Goal: Task Accomplishment & Management: Use online tool/utility

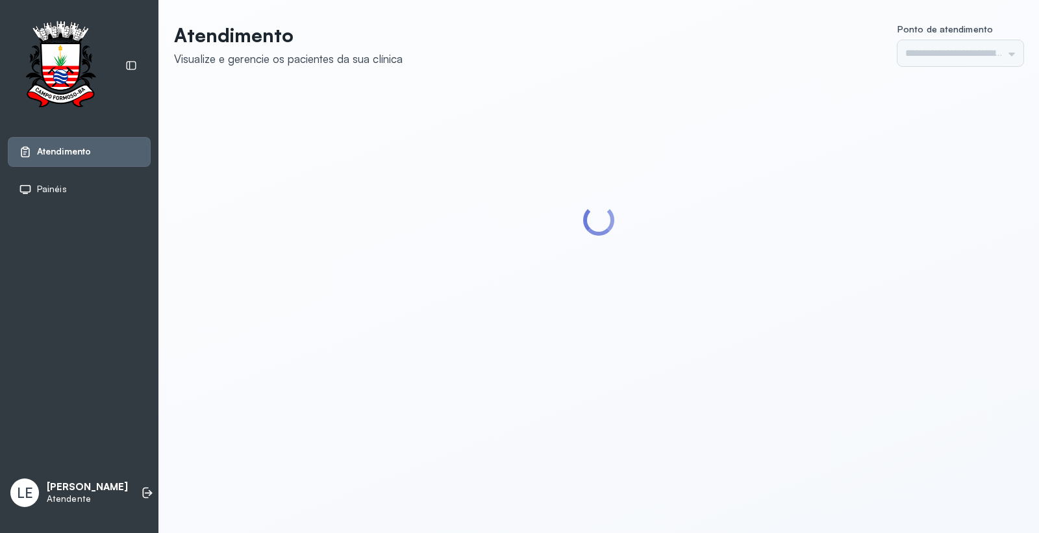
type input "*********"
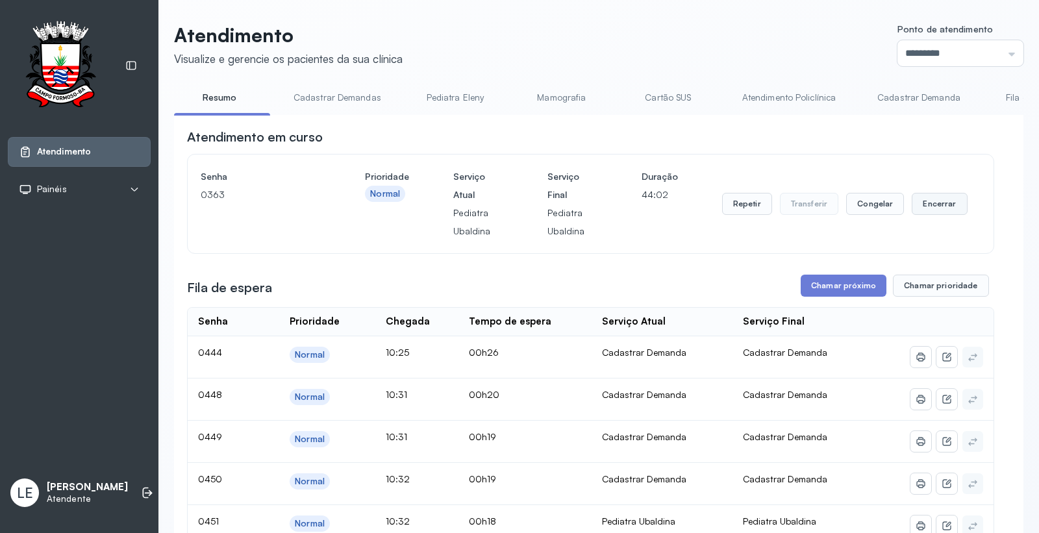
click at [916, 208] on button "Encerrar" at bounding box center [939, 204] width 55 height 22
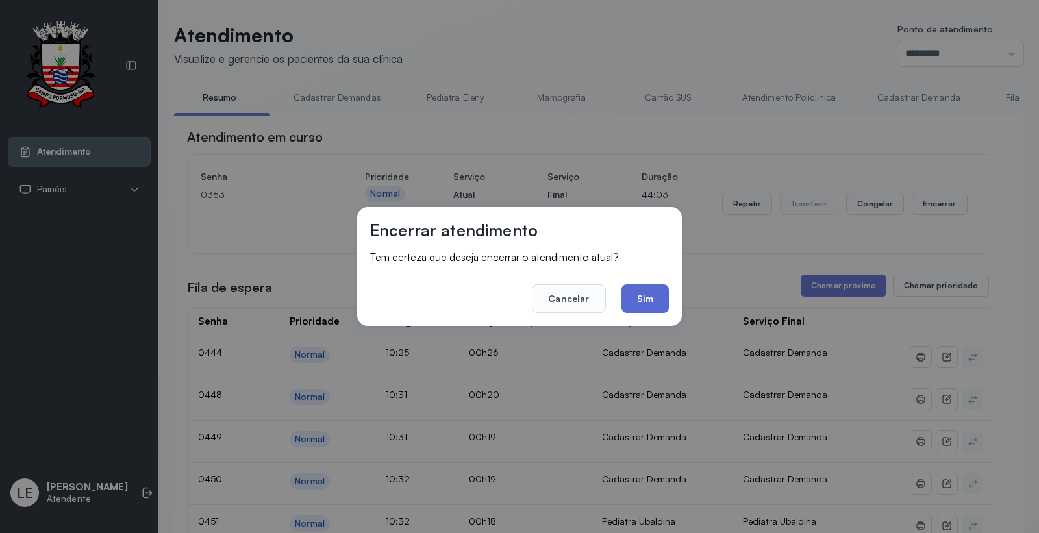
click at [644, 294] on button "Sim" at bounding box center [644, 298] width 47 height 29
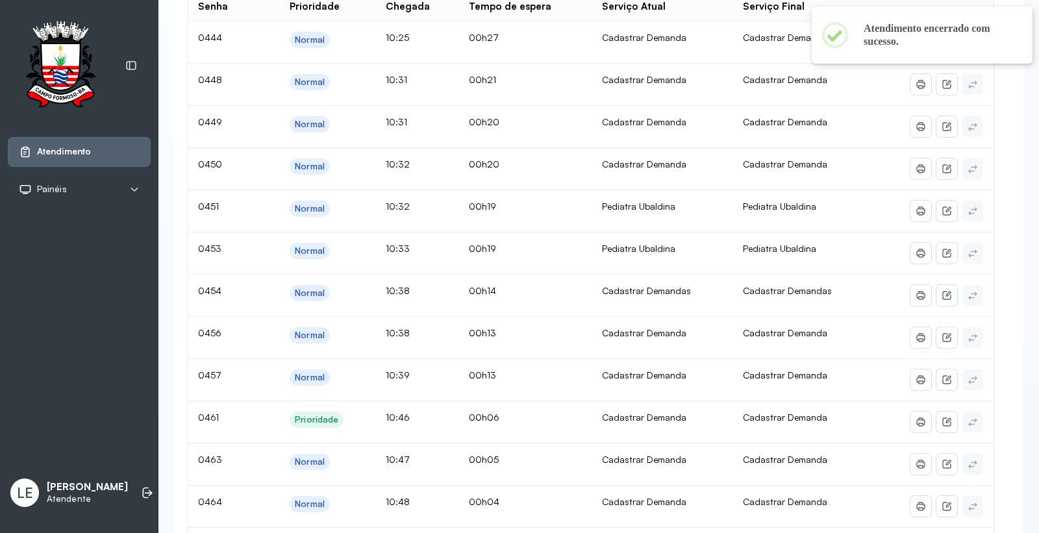
scroll to position [288, 0]
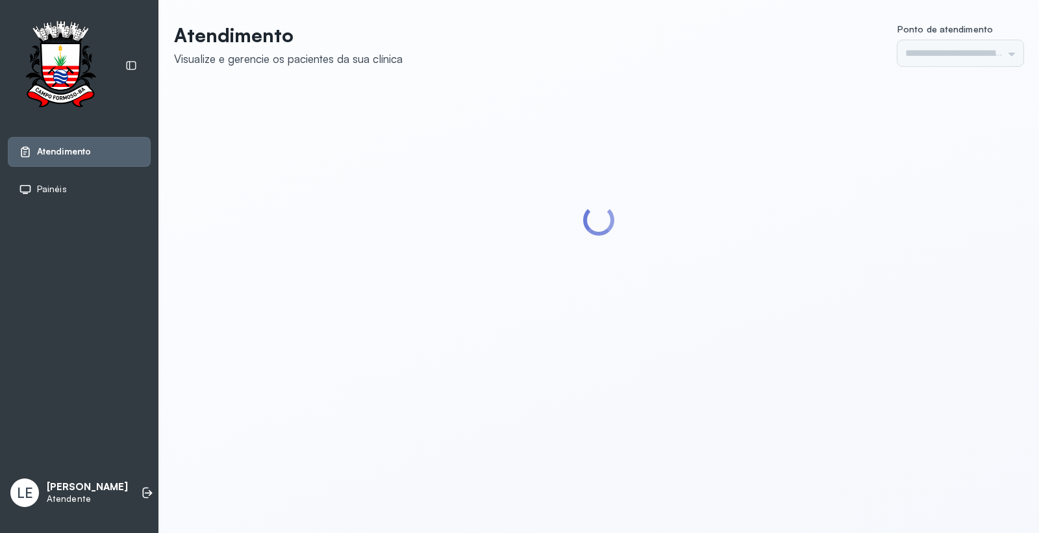
type input "*********"
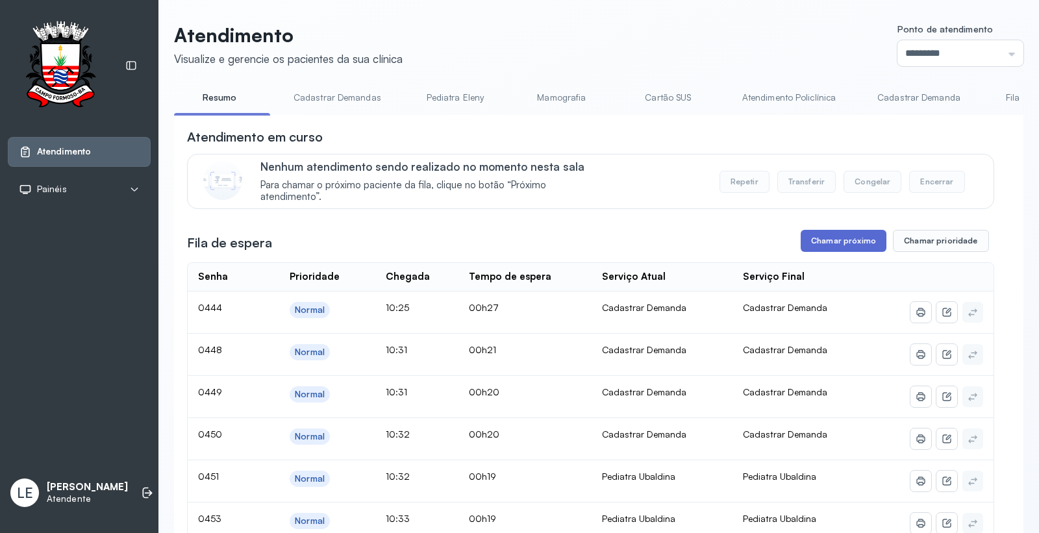
click at [833, 244] on button "Chamar próximo" at bounding box center [844, 241] width 86 height 22
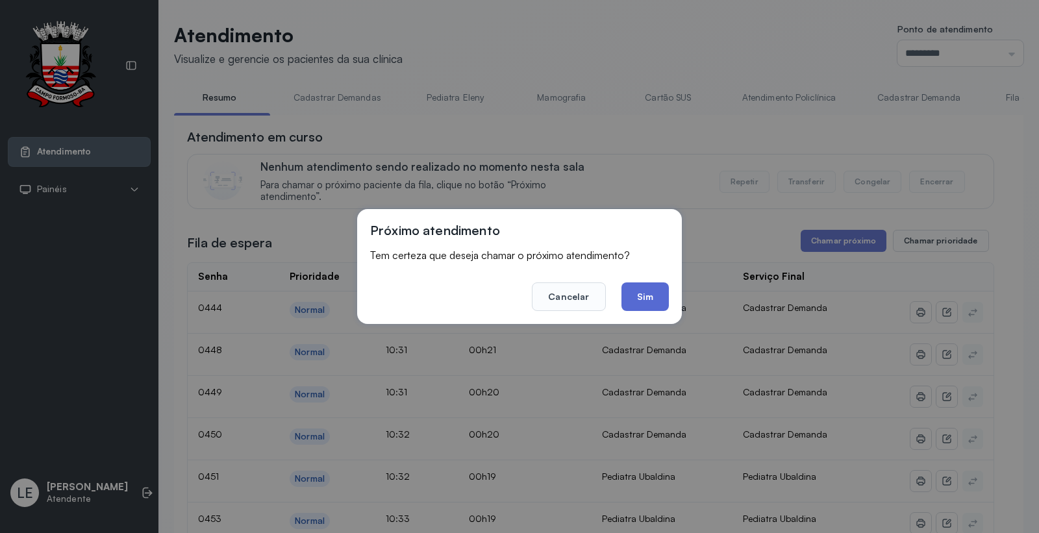
click at [651, 301] on button "Sim" at bounding box center [644, 296] width 47 height 29
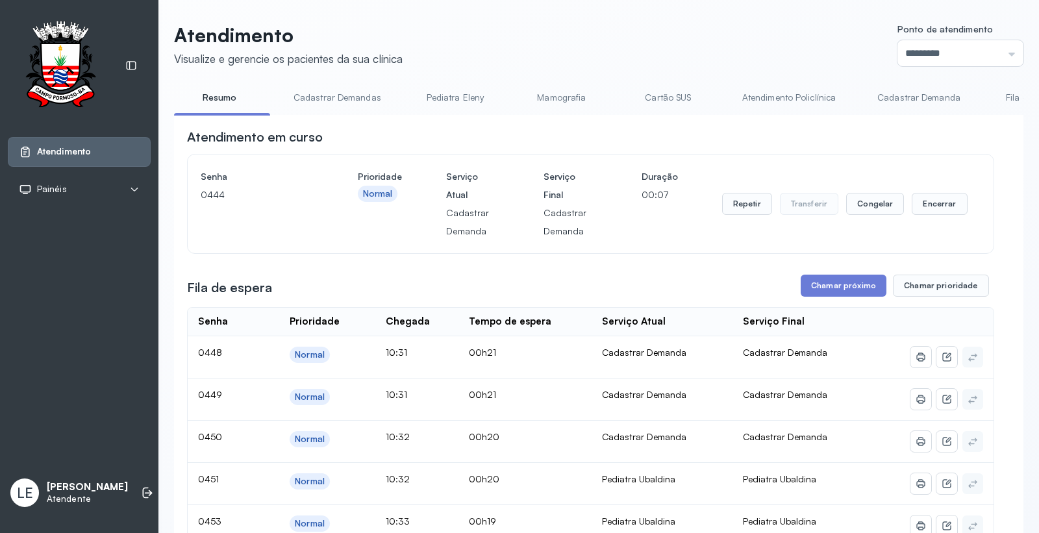
click at [767, 41] on header "Atendimento Visualize e gerencie os pacientes da sua clínica Ponto de atendimen…" at bounding box center [598, 44] width 849 height 43
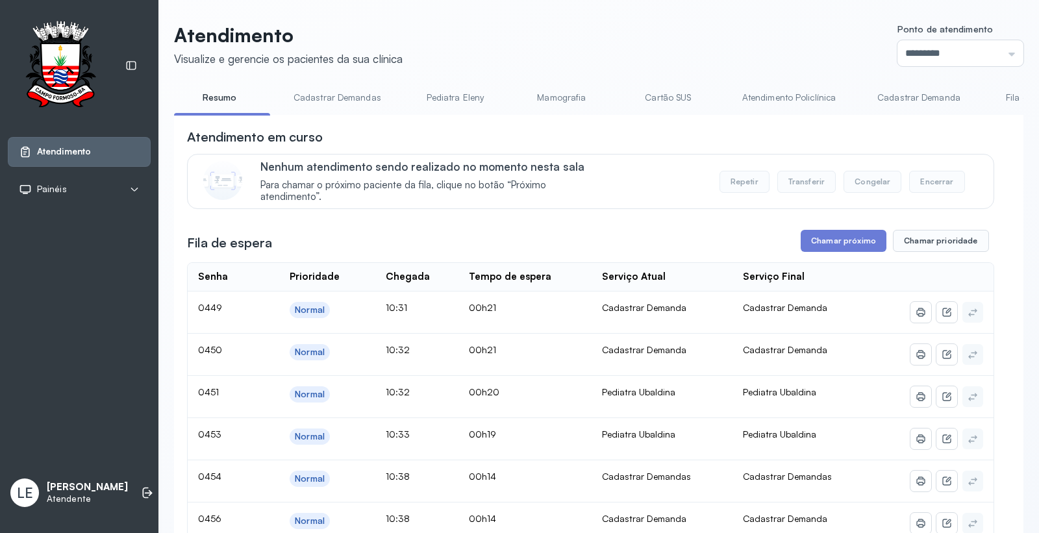
click at [846, 242] on button "Chamar próximo" at bounding box center [844, 241] width 86 height 22
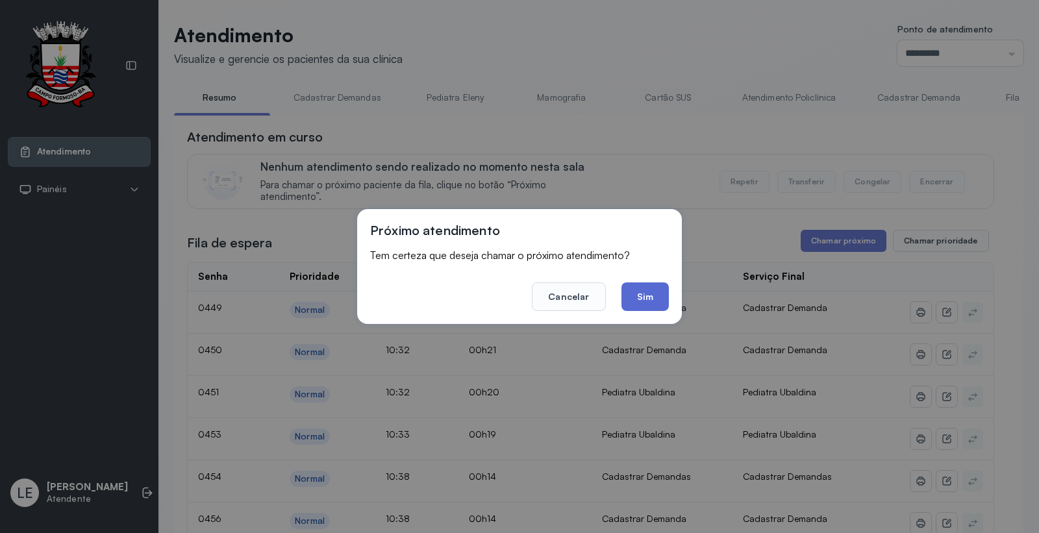
click at [658, 299] on button "Sim" at bounding box center [644, 296] width 47 height 29
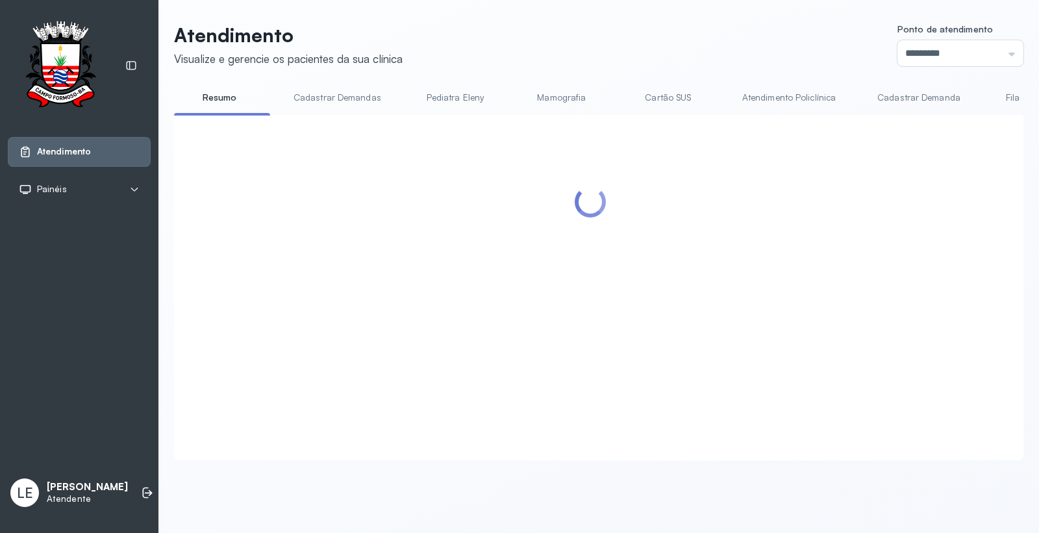
click at [716, 47] on header "Atendimento Visualize e gerencie os pacientes da sua clínica Ponto de atendimen…" at bounding box center [598, 44] width 849 height 43
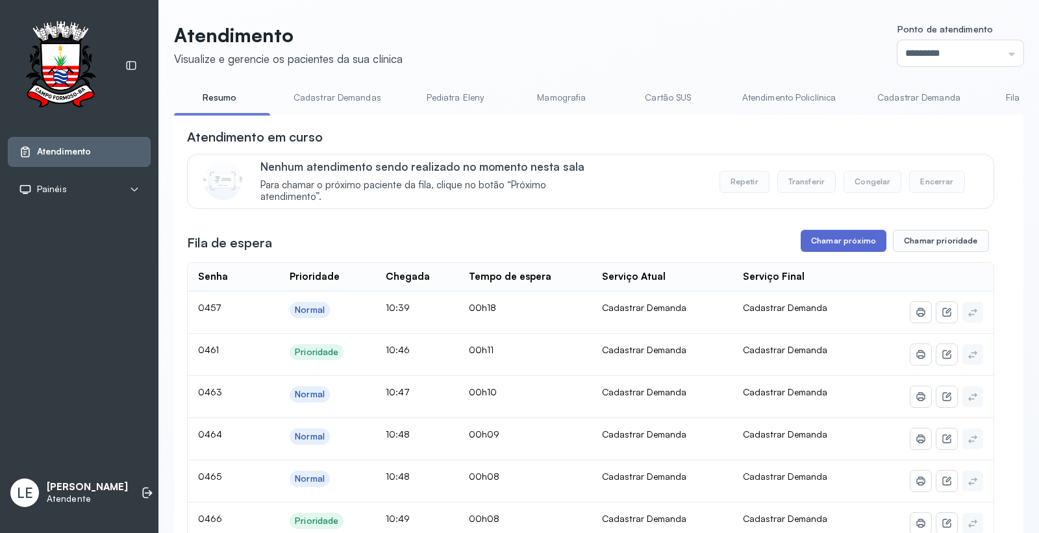
click at [849, 245] on button "Chamar próximo" at bounding box center [844, 241] width 86 height 22
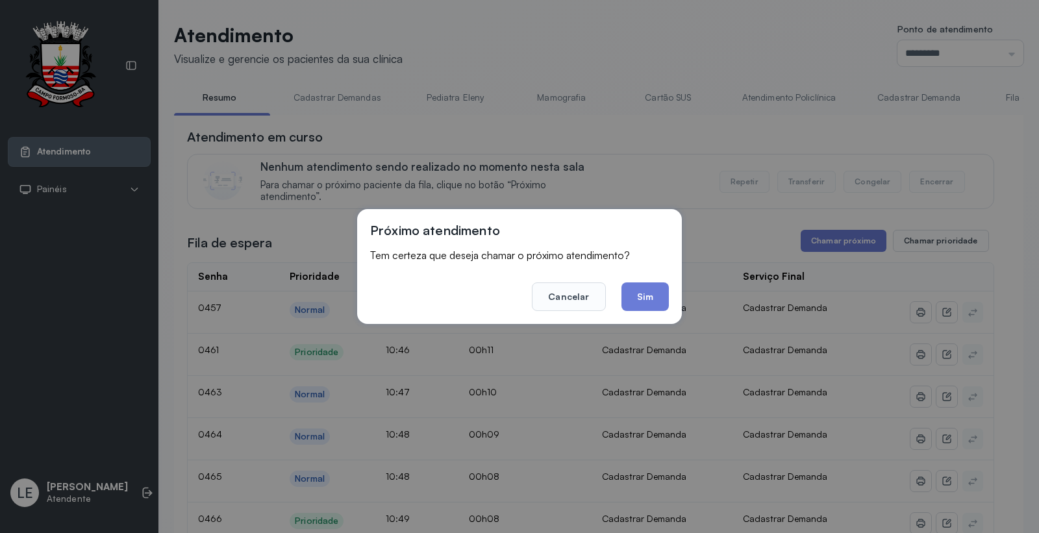
click at [651, 295] on button "Sim" at bounding box center [644, 296] width 47 height 29
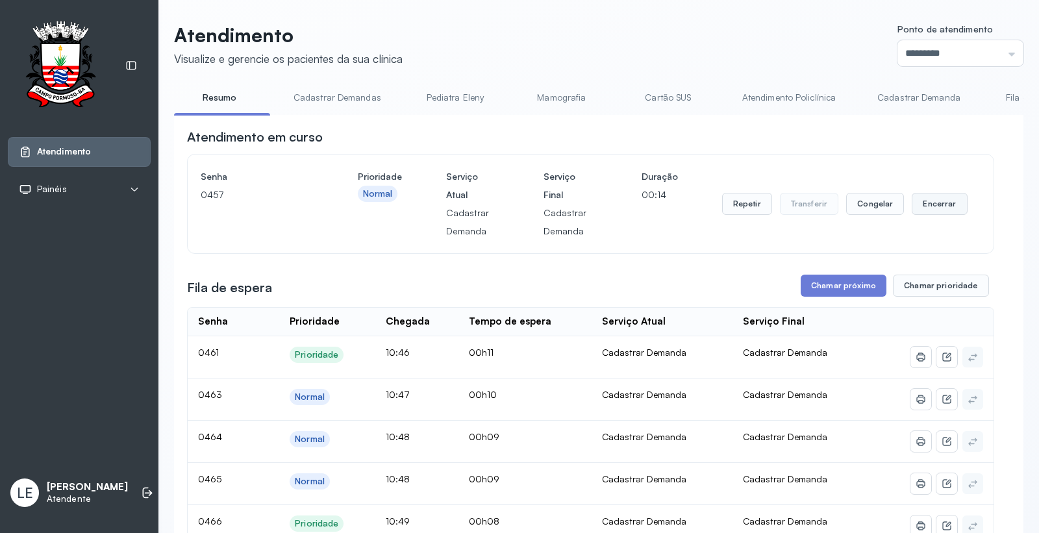
click at [951, 208] on button "Encerrar" at bounding box center [939, 204] width 55 height 22
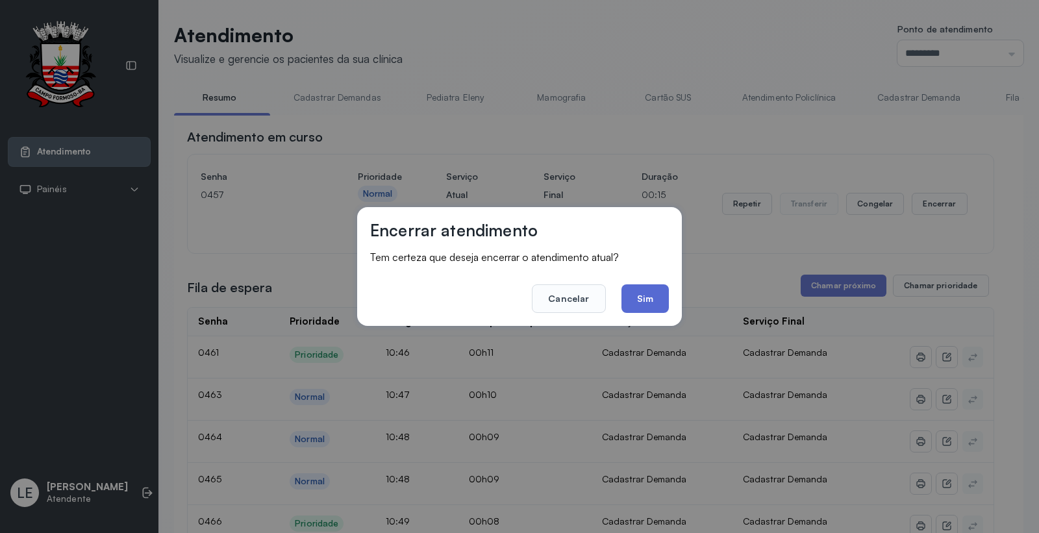
click at [638, 297] on button "Sim" at bounding box center [644, 298] width 47 height 29
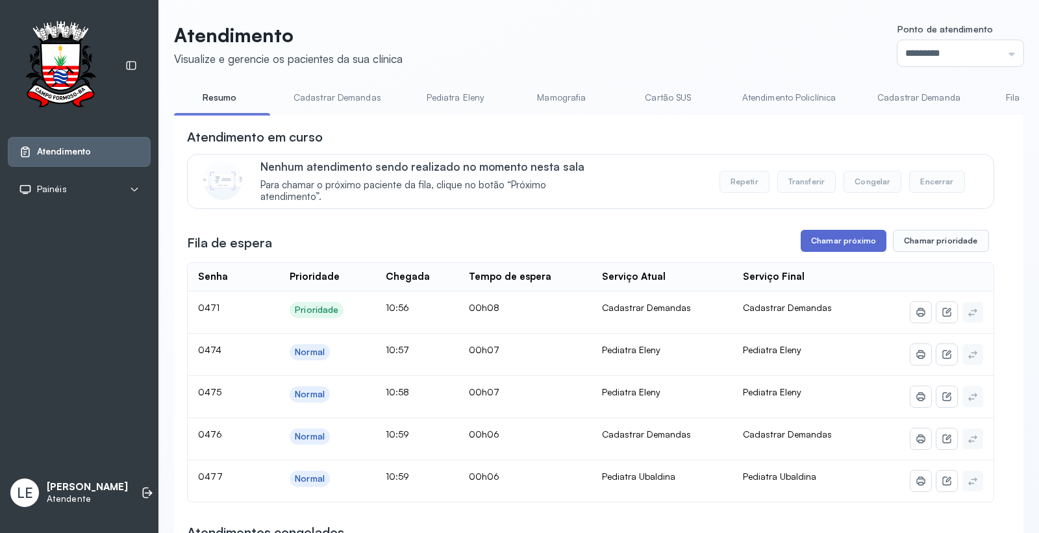
click at [834, 243] on button "Chamar próximo" at bounding box center [844, 241] width 86 height 22
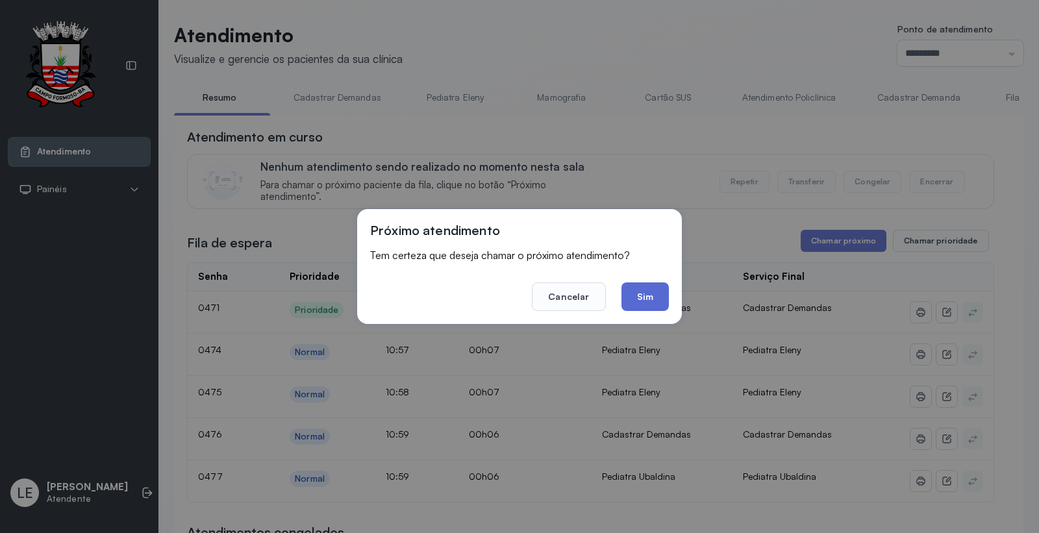
click at [634, 290] on button "Sim" at bounding box center [644, 296] width 47 height 29
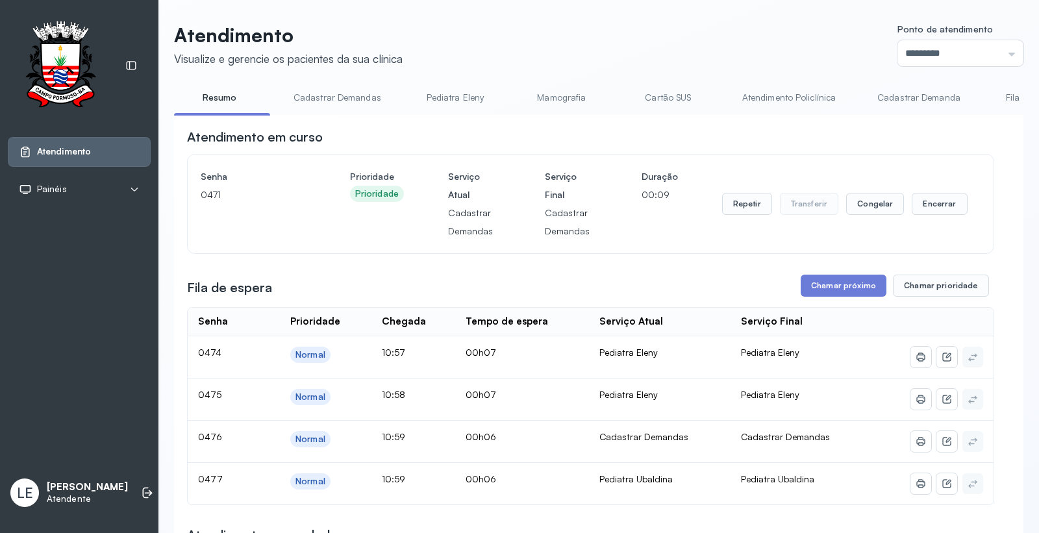
click at [641, 66] on header "Atendimento Visualize e gerencie os pacientes da sua clínica Ponto de atendimen…" at bounding box center [598, 44] width 849 height 43
click at [926, 196] on button "Encerrar" at bounding box center [939, 204] width 55 height 22
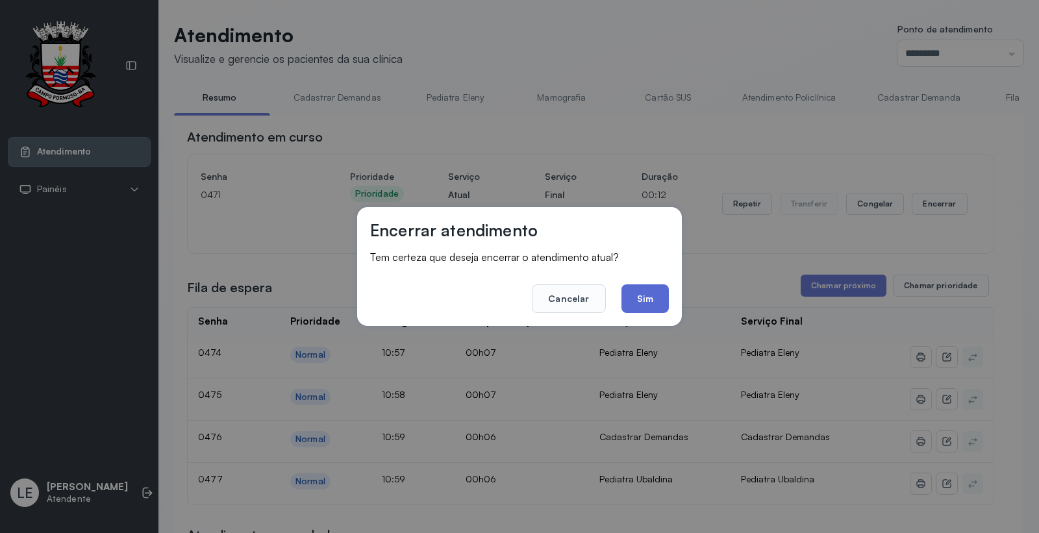
click at [653, 297] on button "Sim" at bounding box center [644, 298] width 47 height 29
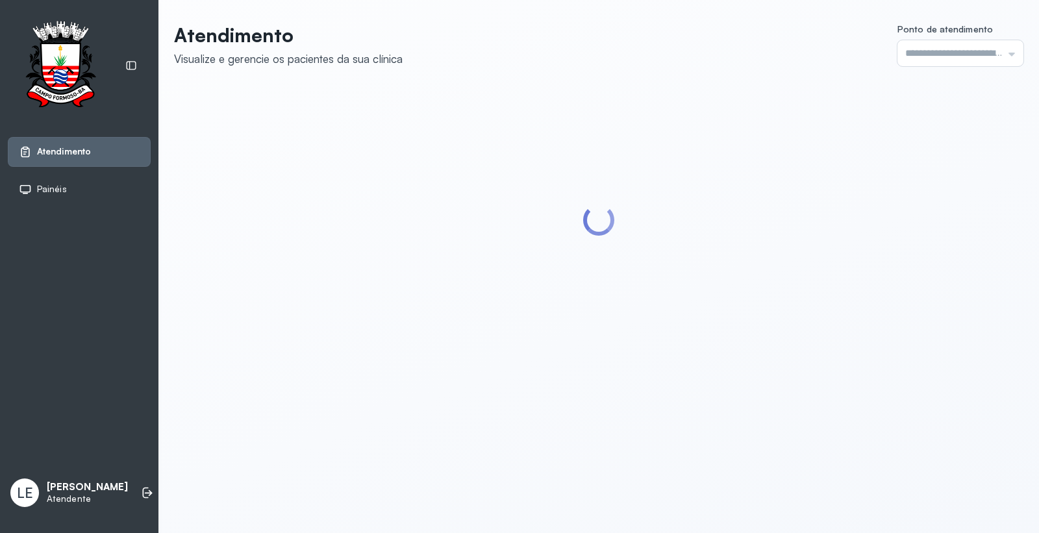
type input "*********"
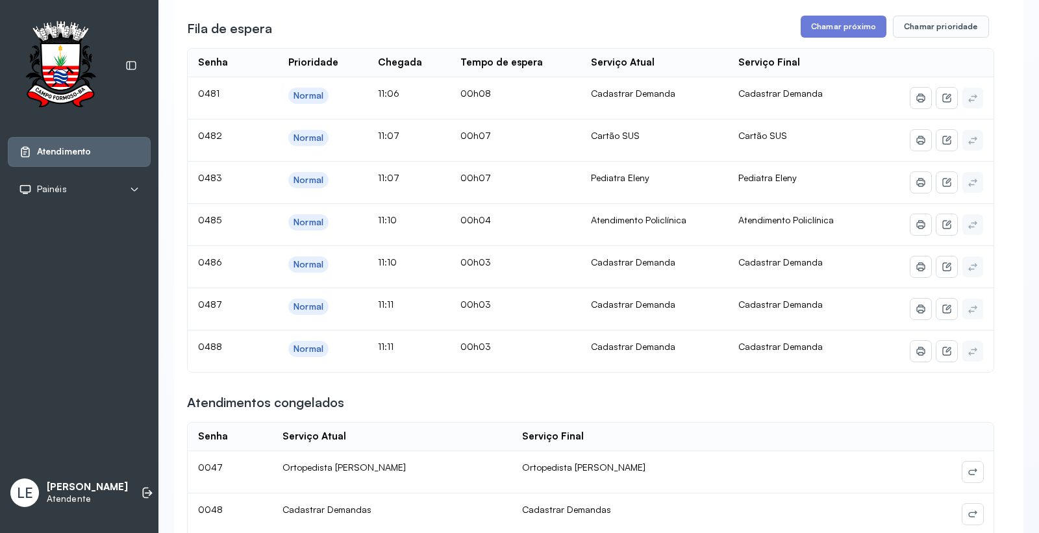
scroll to position [216, 0]
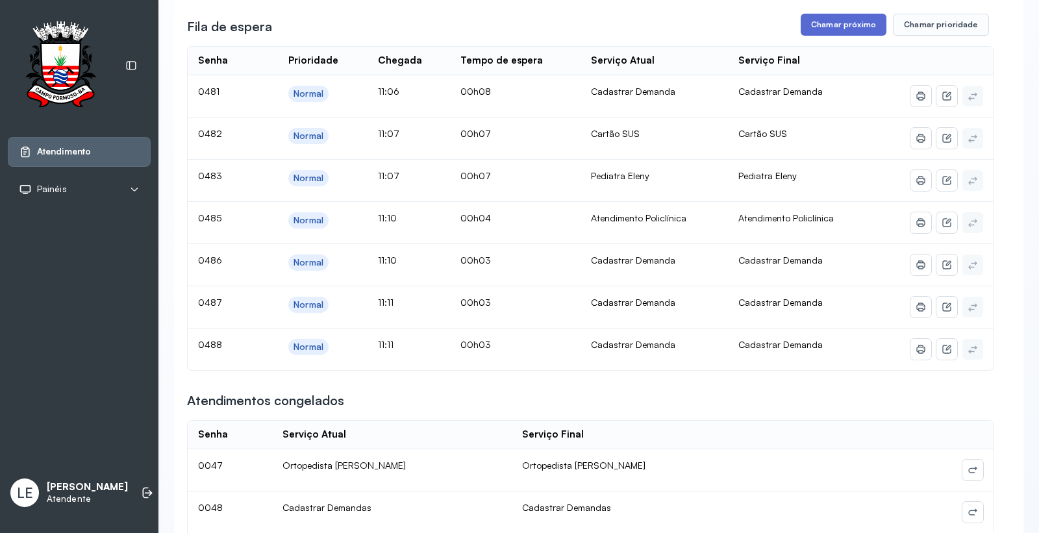
click at [829, 25] on button "Chamar próximo" at bounding box center [844, 25] width 86 height 22
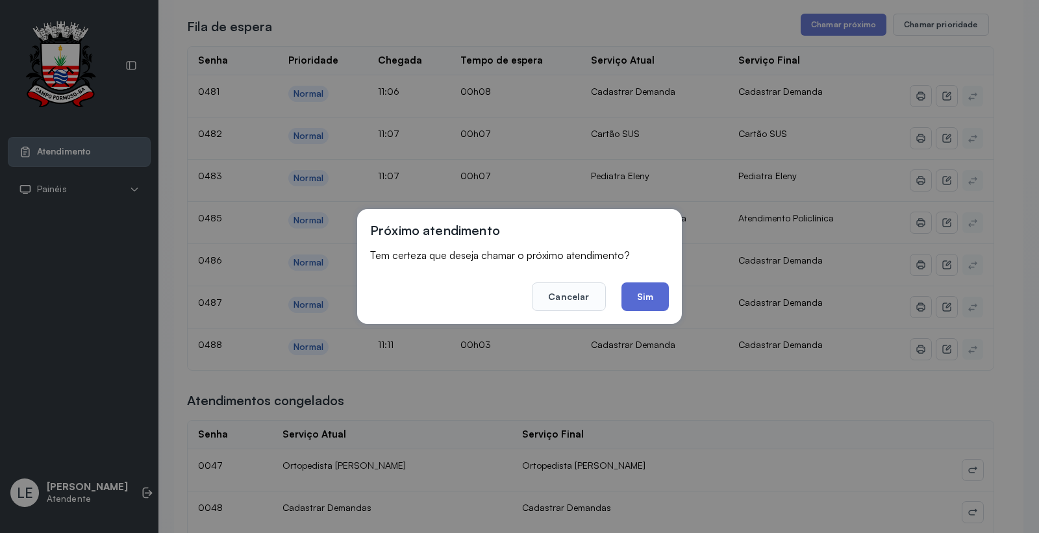
click at [644, 301] on button "Sim" at bounding box center [644, 296] width 47 height 29
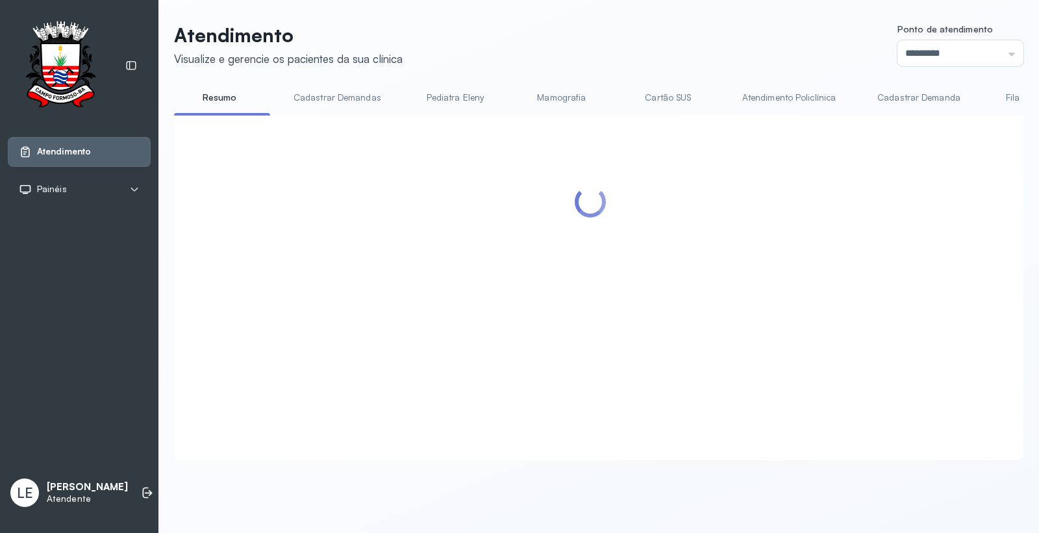
scroll to position [0, 0]
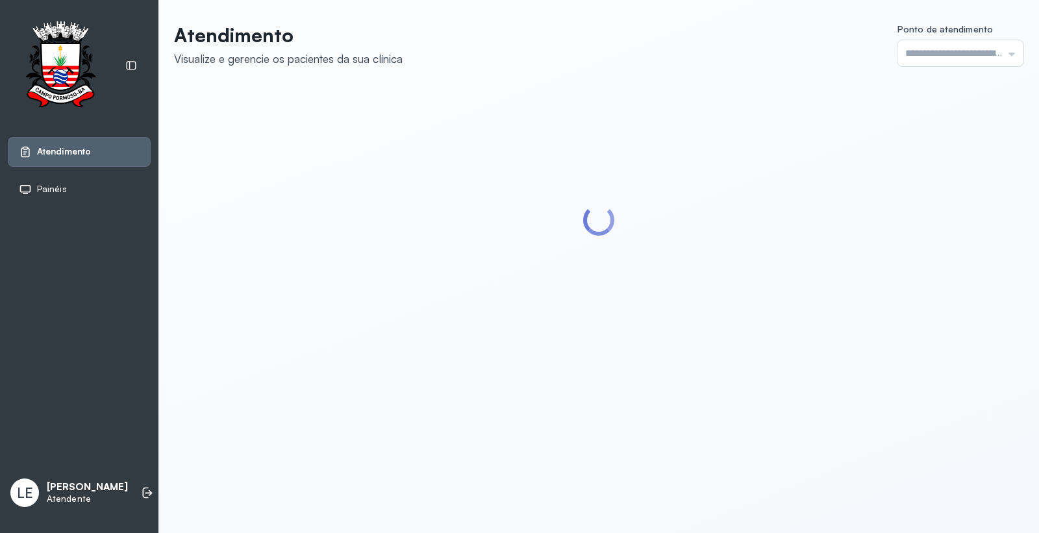
type input "*********"
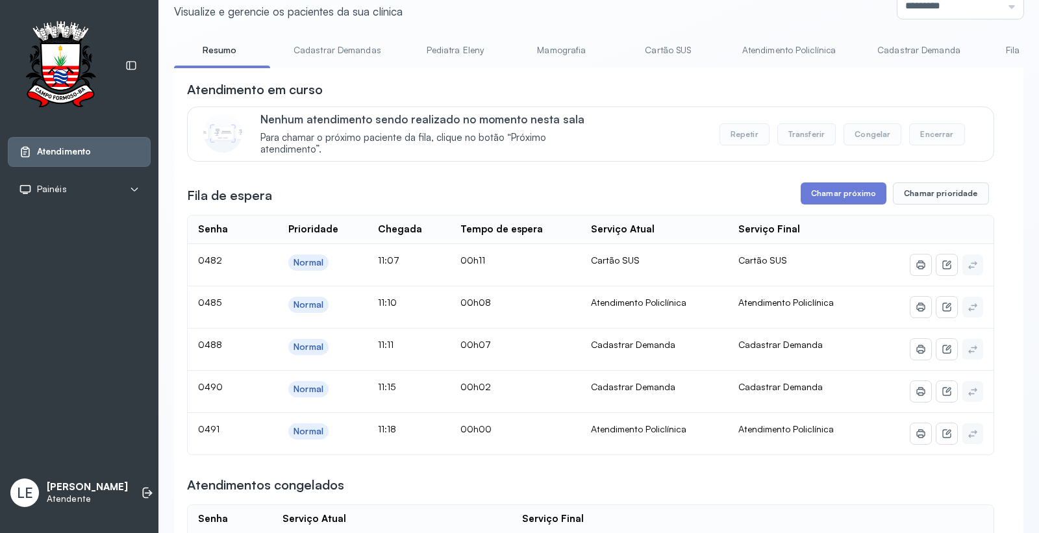
scroll to position [72, 0]
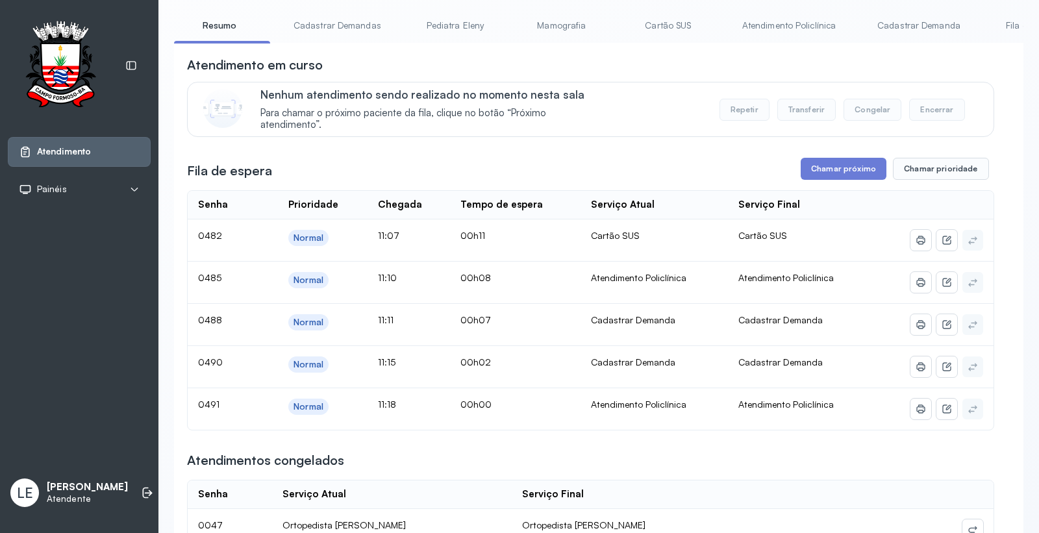
click at [784, 67] on div "Atendimento em curso" at bounding box center [590, 65] width 807 height 18
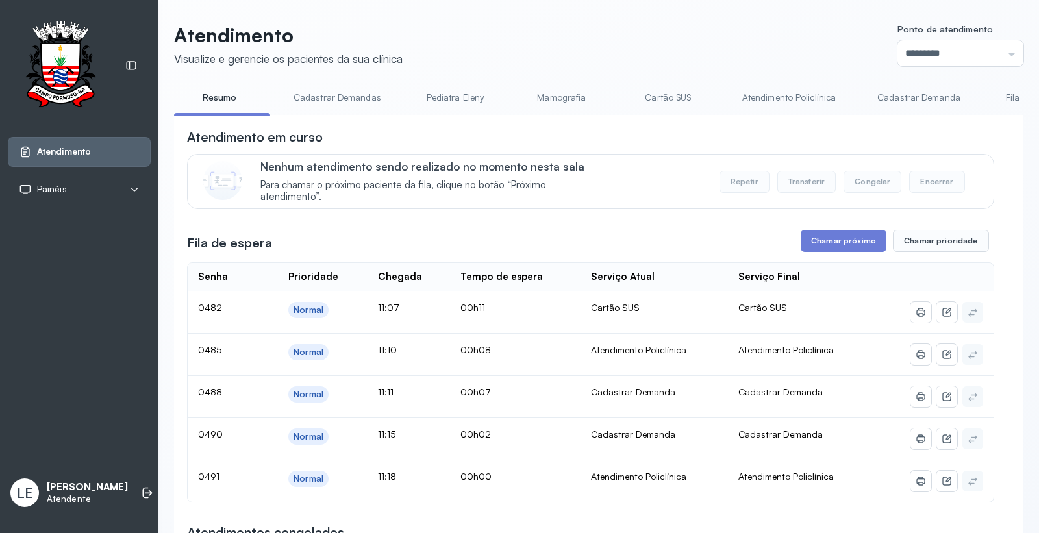
click at [921, 96] on link "Cadastrar Demanda" at bounding box center [918, 97] width 109 height 21
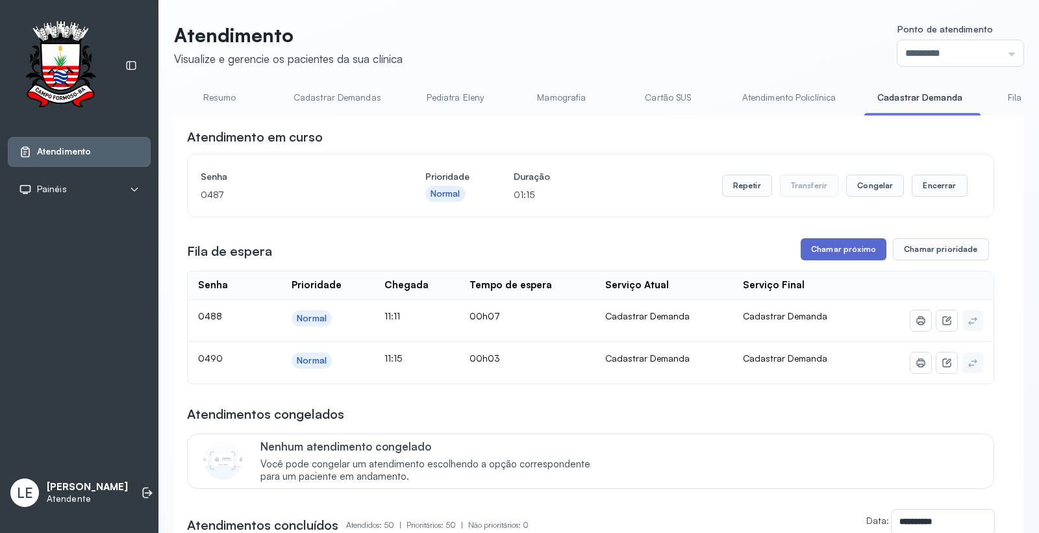
drag, startPoint x: 847, startPoint y: 256, endPoint x: 838, endPoint y: 256, distance: 9.7
click at [838, 256] on button "Chamar próximo" at bounding box center [844, 249] width 86 height 22
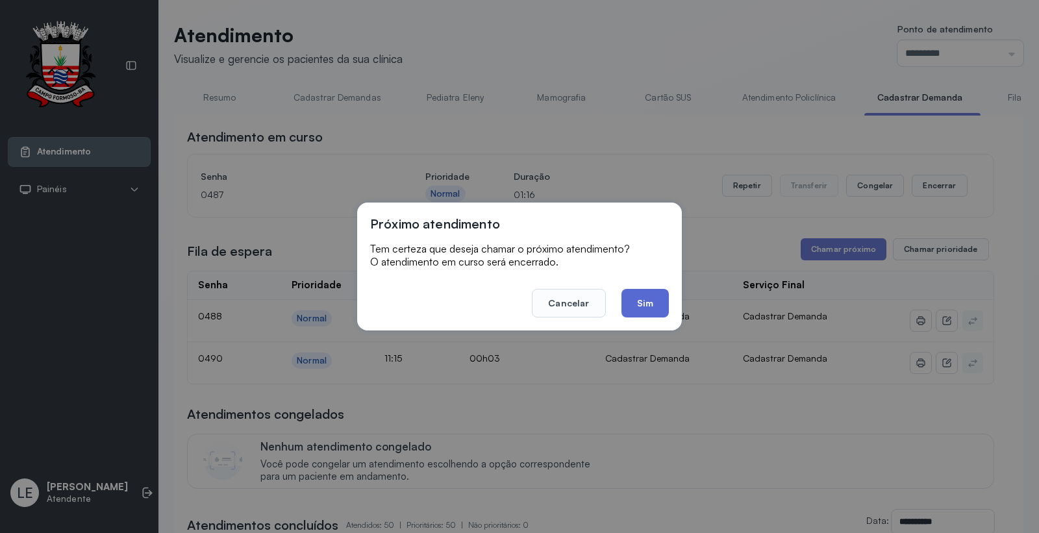
click at [647, 303] on button "Sim" at bounding box center [644, 303] width 47 height 29
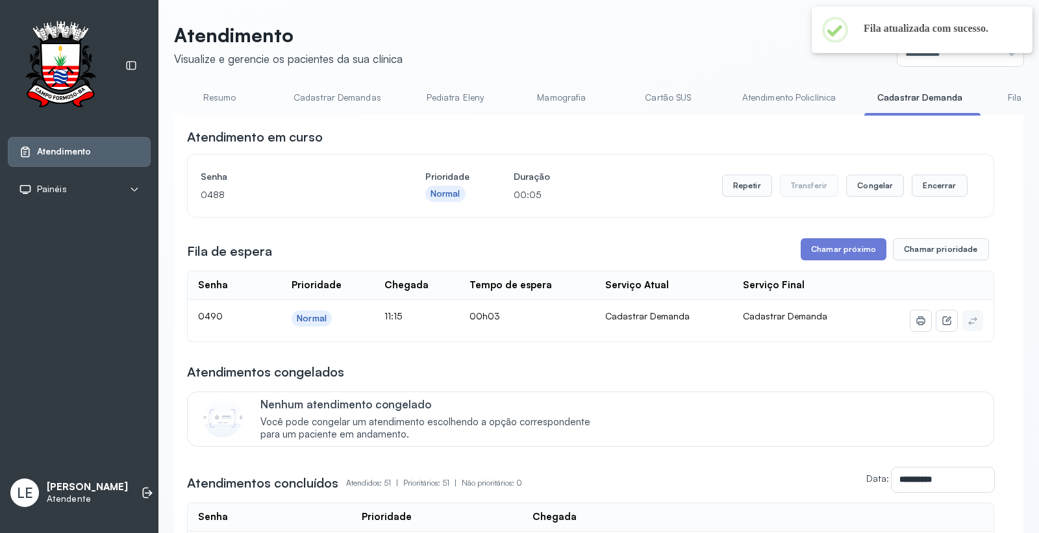
click at [602, 50] on header "Atendimento Visualize e gerencie os pacientes da sua clínica Ponto de atendimen…" at bounding box center [598, 44] width 849 height 43
click at [646, 47] on header "Atendimento Visualize e gerencie os pacientes da sua clínica Ponto de atendimen…" at bounding box center [598, 44] width 849 height 43
drag, startPoint x: 656, startPoint y: 28, endPoint x: 672, endPoint y: 29, distance: 16.2
click at [656, 29] on header "Atendimento Visualize e gerencie os pacientes da sua clínica Ponto de atendimen…" at bounding box center [598, 44] width 849 height 43
click at [931, 185] on button "Encerrar" at bounding box center [939, 186] width 55 height 22
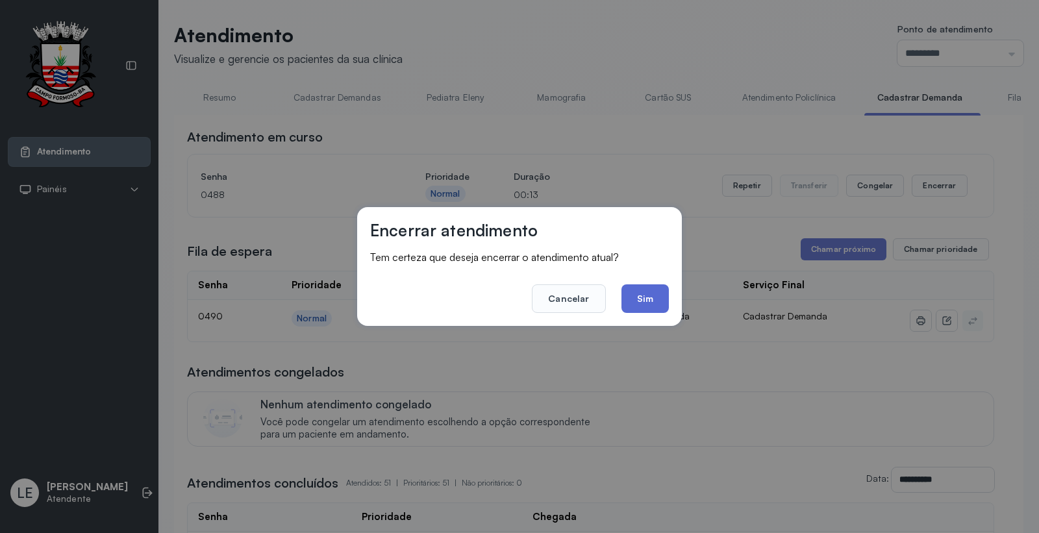
click at [639, 305] on button "Sim" at bounding box center [644, 298] width 47 height 29
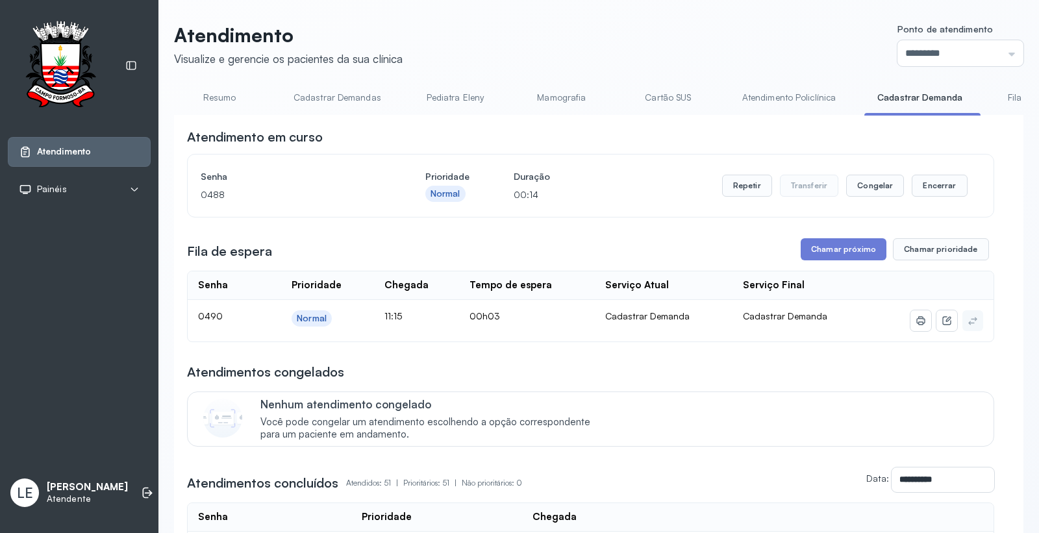
click at [580, 27] on header "Atendimento Visualize e gerencie os pacientes da sua clínica Ponto de atendimen…" at bounding box center [598, 44] width 849 height 43
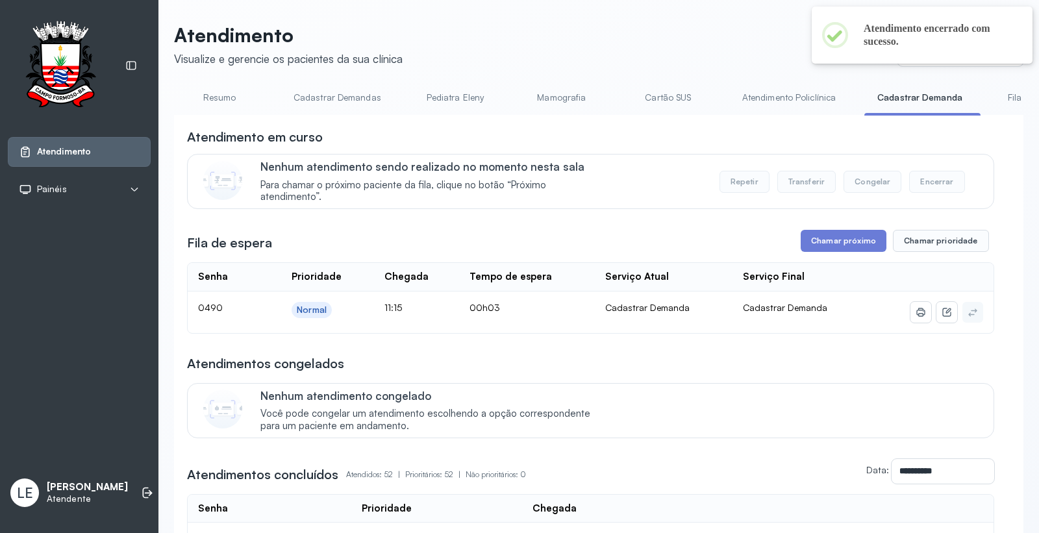
click at [219, 94] on link "Resumo" at bounding box center [219, 97] width 91 height 21
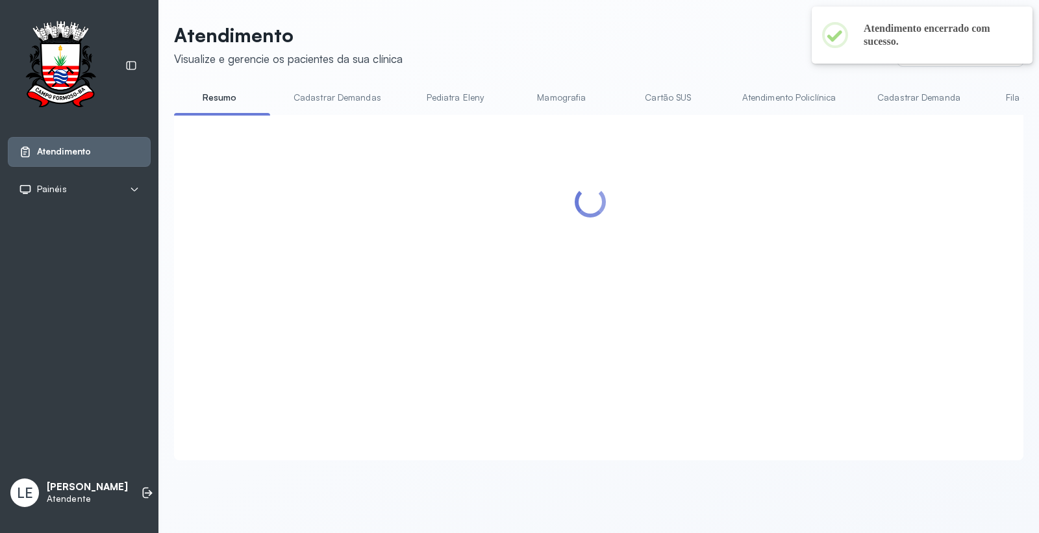
click at [677, 47] on header "Atendimento Visualize e gerencie os pacientes da sua clínica Ponto de atendimen…" at bounding box center [598, 44] width 849 height 43
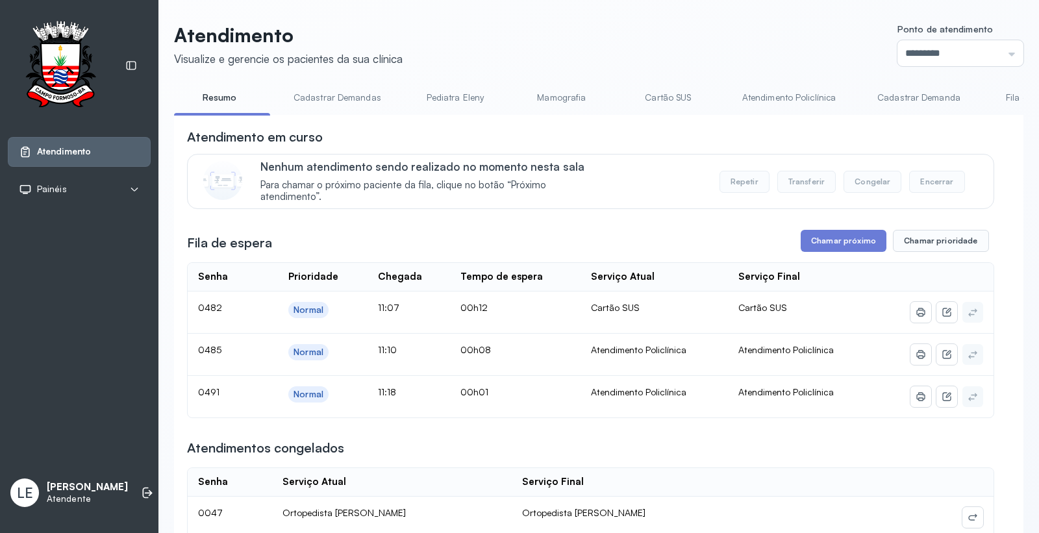
click at [677, 47] on header "Atendimento Visualize e gerencie os pacientes da sua clínica Ponto de atendimen…" at bounding box center [598, 44] width 849 height 43
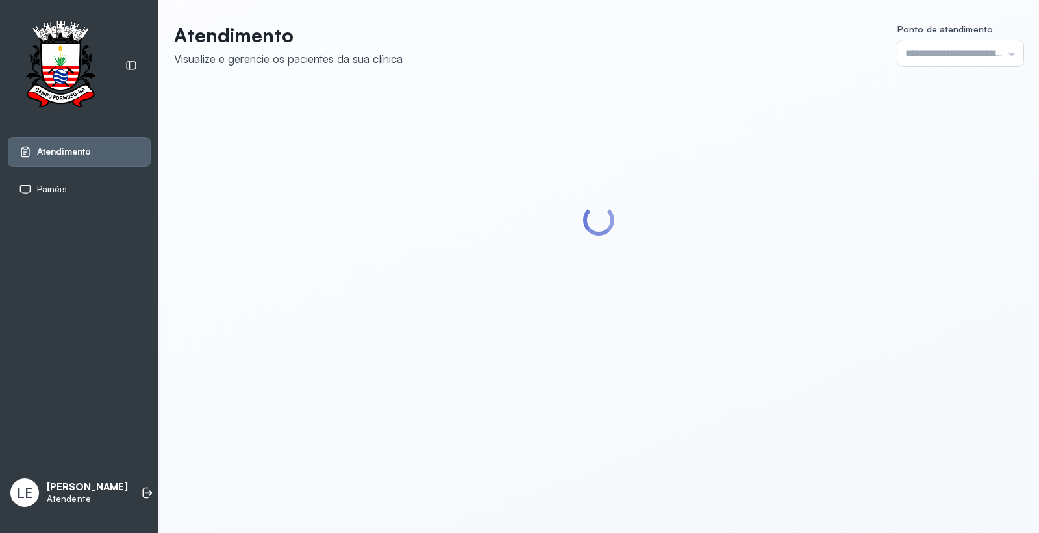
type input "*********"
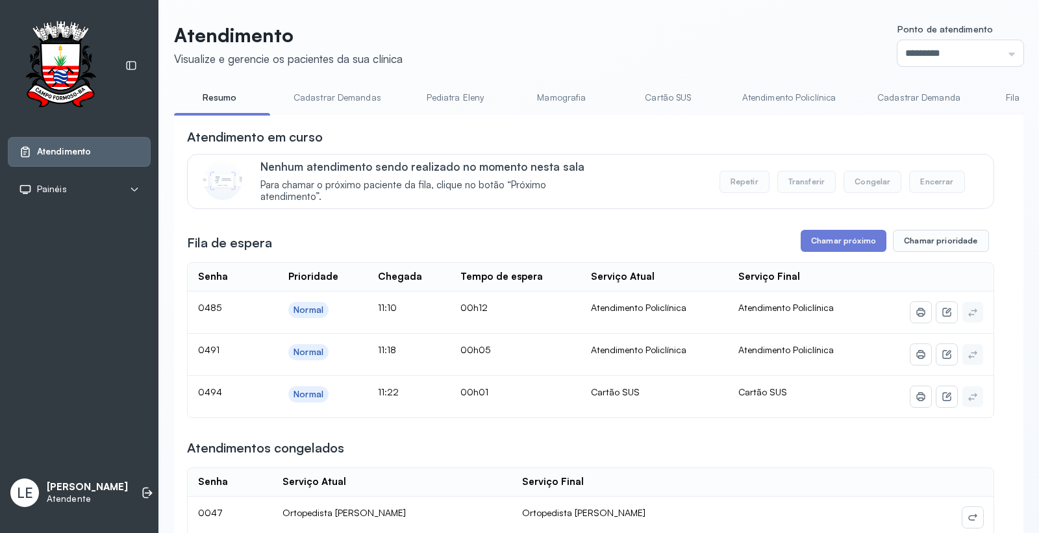
click at [607, 42] on header "Atendimento Visualize e gerencie os pacientes da sua clínica Ponto de atendimen…" at bounding box center [598, 44] width 849 height 43
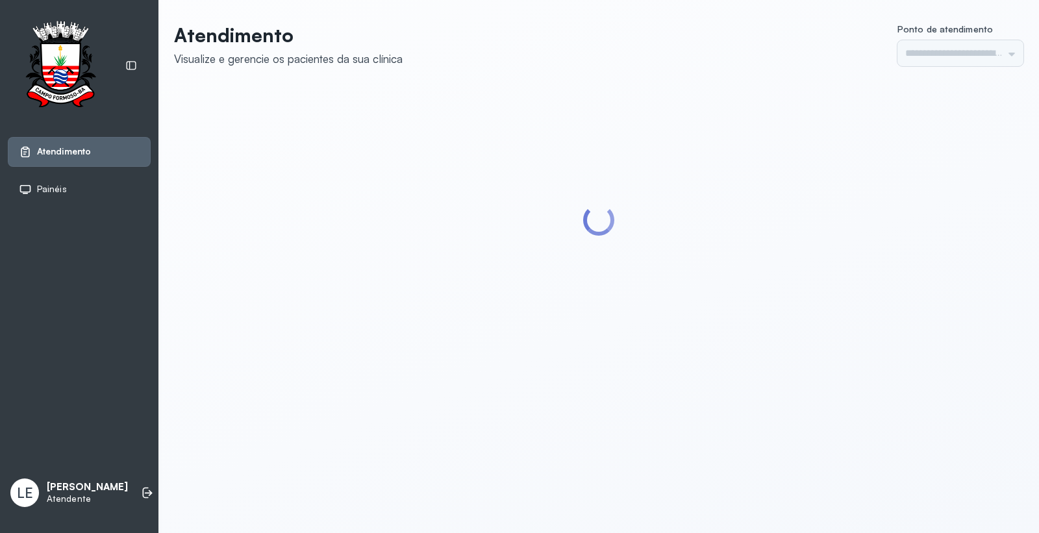
type input "*********"
